Goal: Book appointment/travel/reservation

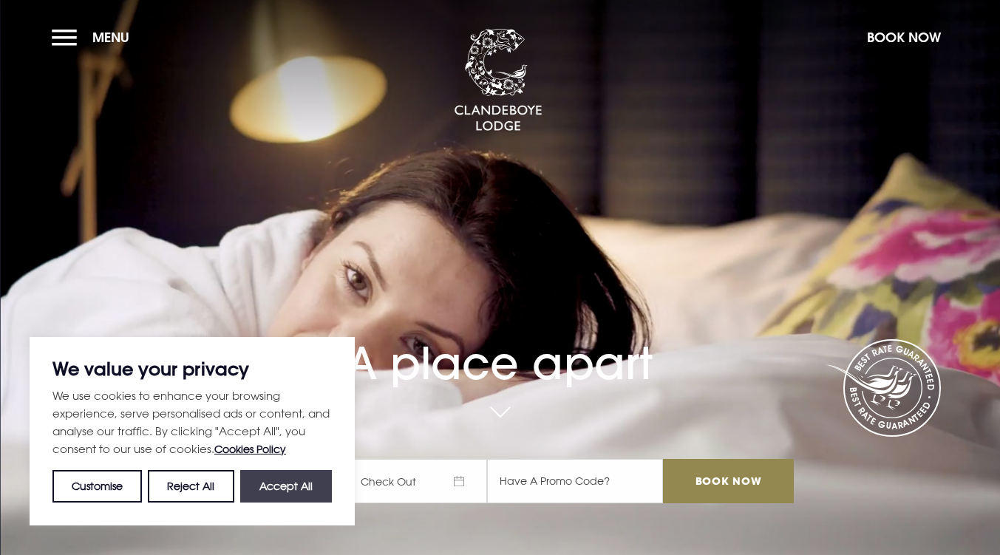
click at [291, 494] on button "Accept All" at bounding box center [286, 486] width 92 height 33
checkbox input "true"
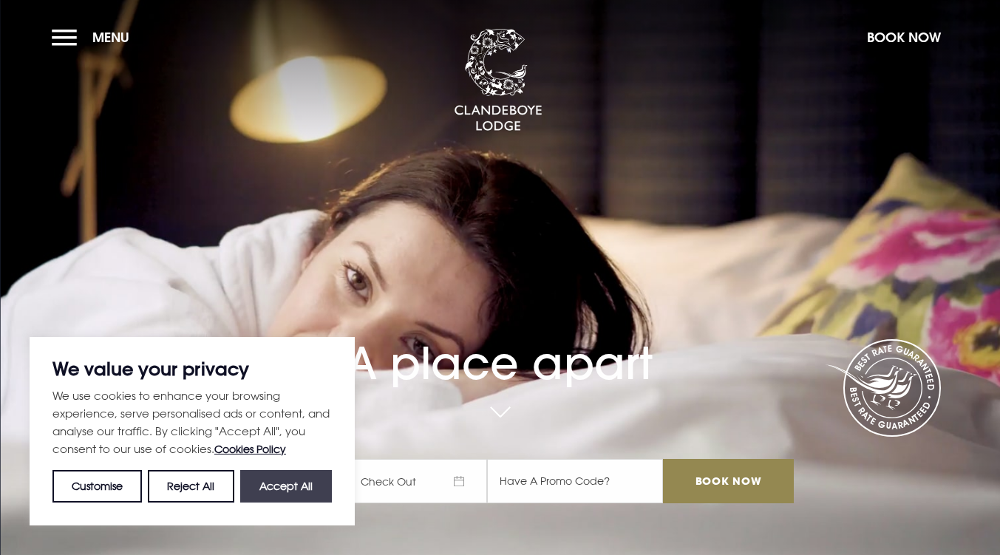
checkbox input "true"
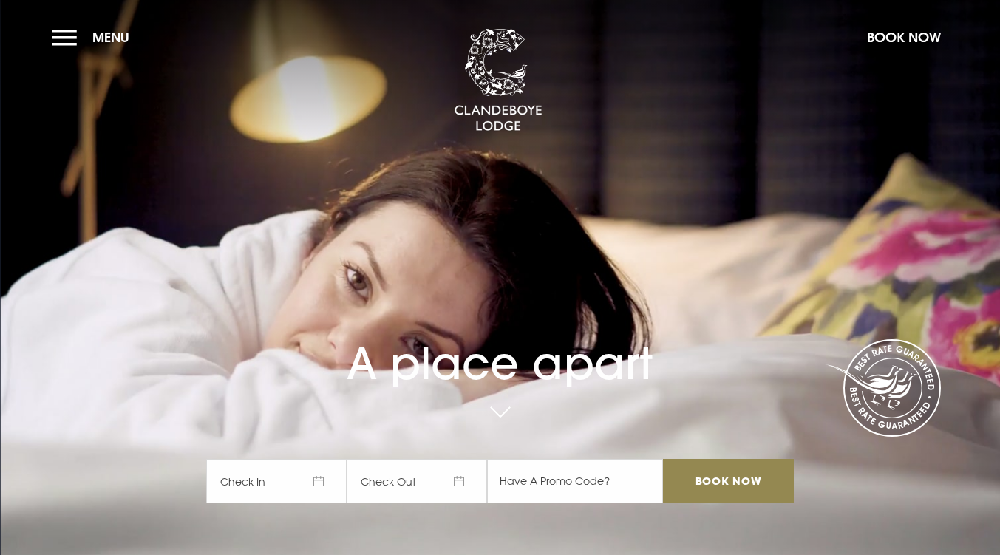
click at [290, 494] on span "Check In" at bounding box center [276, 481] width 140 height 44
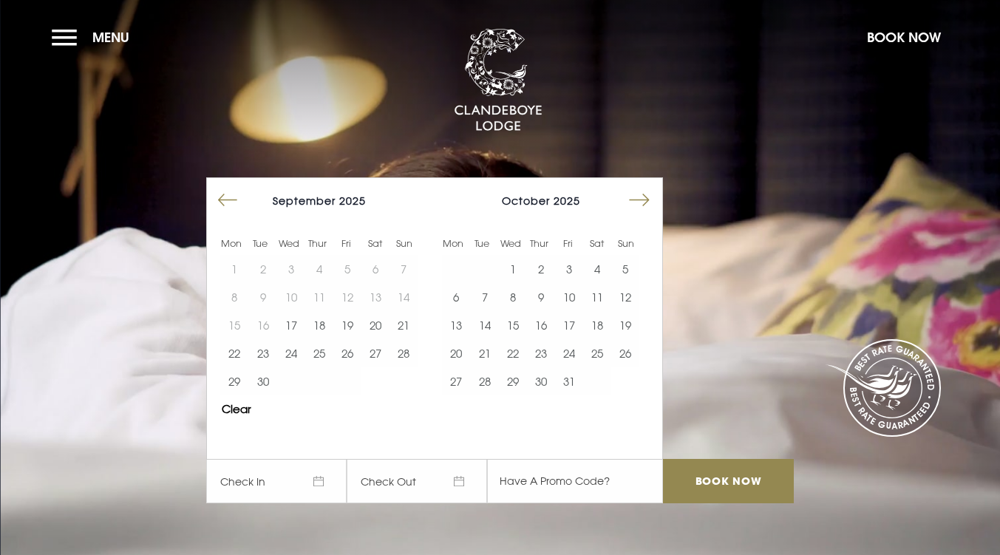
click at [652, 204] on button "Move forward to switch to the next month." at bounding box center [639, 200] width 28 height 28
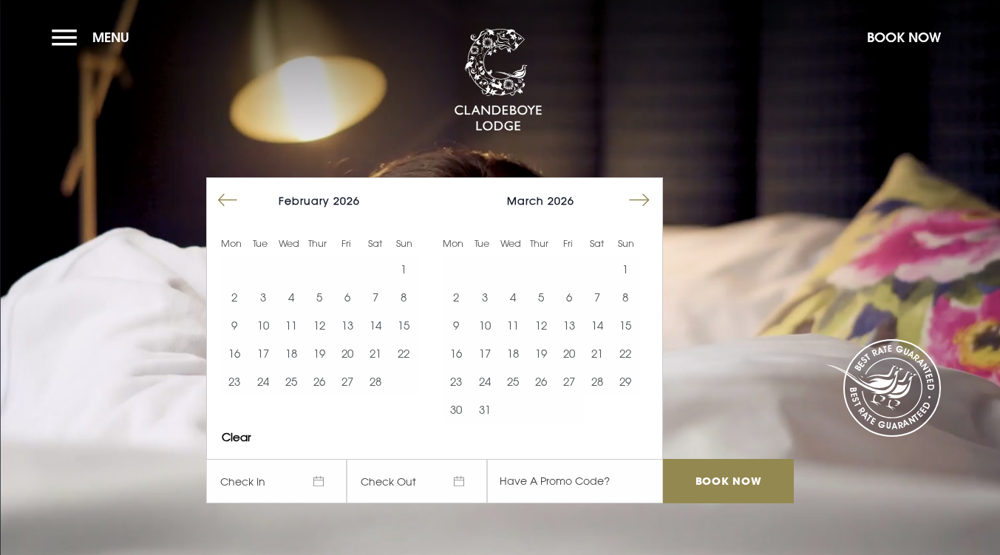
click at [652, 204] on button "Move forward to switch to the next month." at bounding box center [639, 200] width 28 height 28
click at [568, 272] on button "3" at bounding box center [569, 269] width 28 height 28
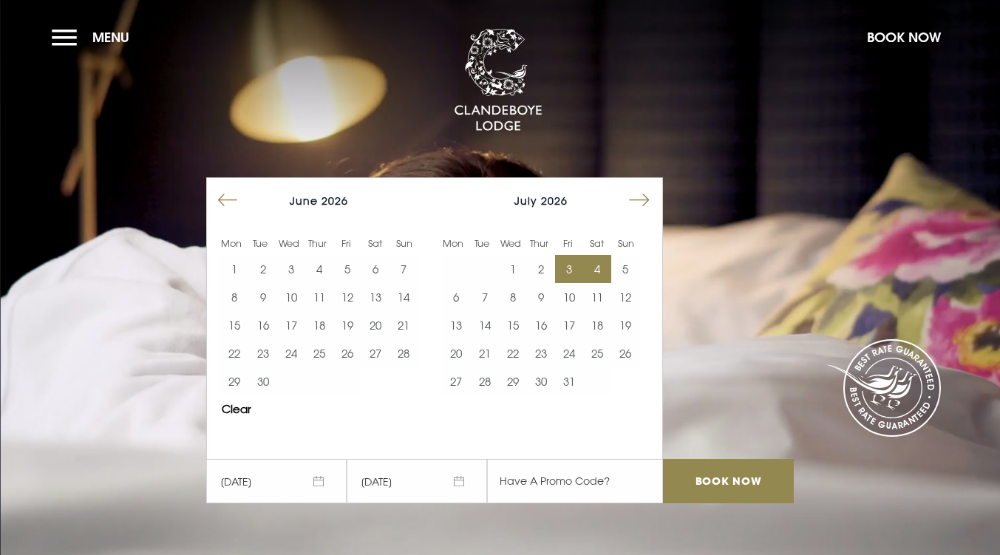
click at [603, 273] on button "4" at bounding box center [597, 269] width 28 height 28
click at [698, 469] on input "Book Now" at bounding box center [728, 481] width 130 height 44
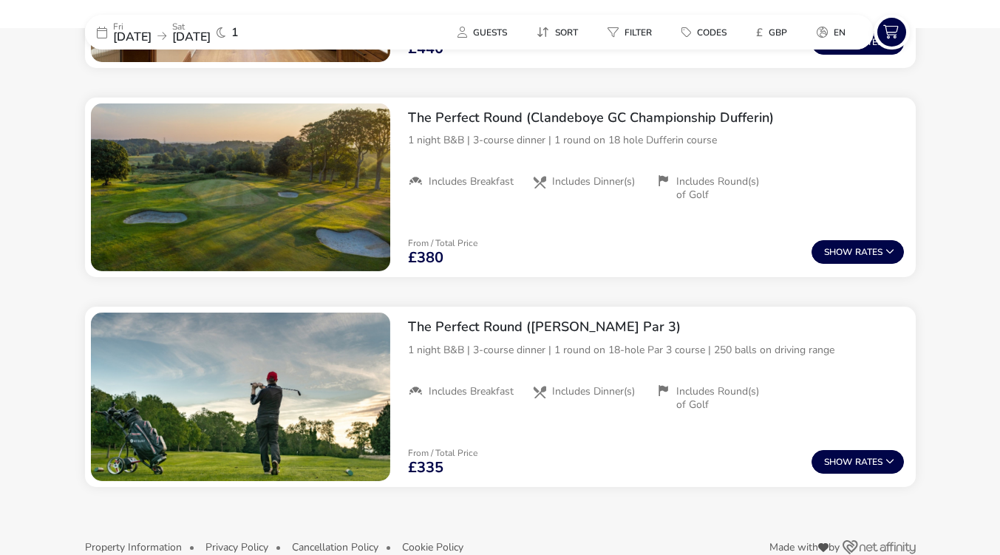
scroll to position [1422, 0]
